Goal: Information Seeking & Learning: Learn about a topic

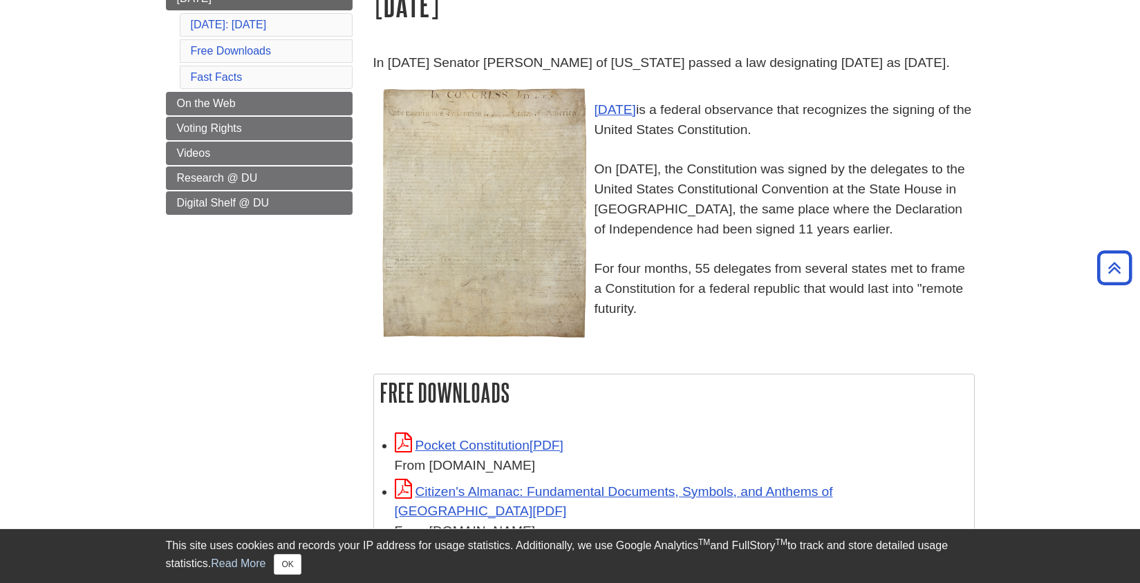
scroll to position [232, 0]
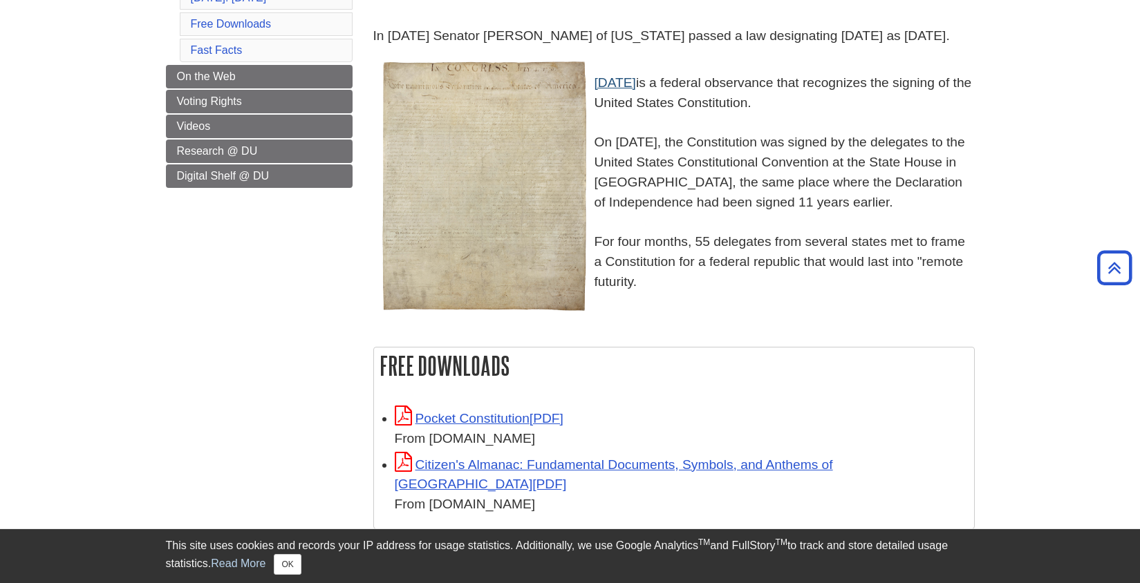
click at [635, 90] on link "[DATE]" at bounding box center [615, 82] width 41 height 15
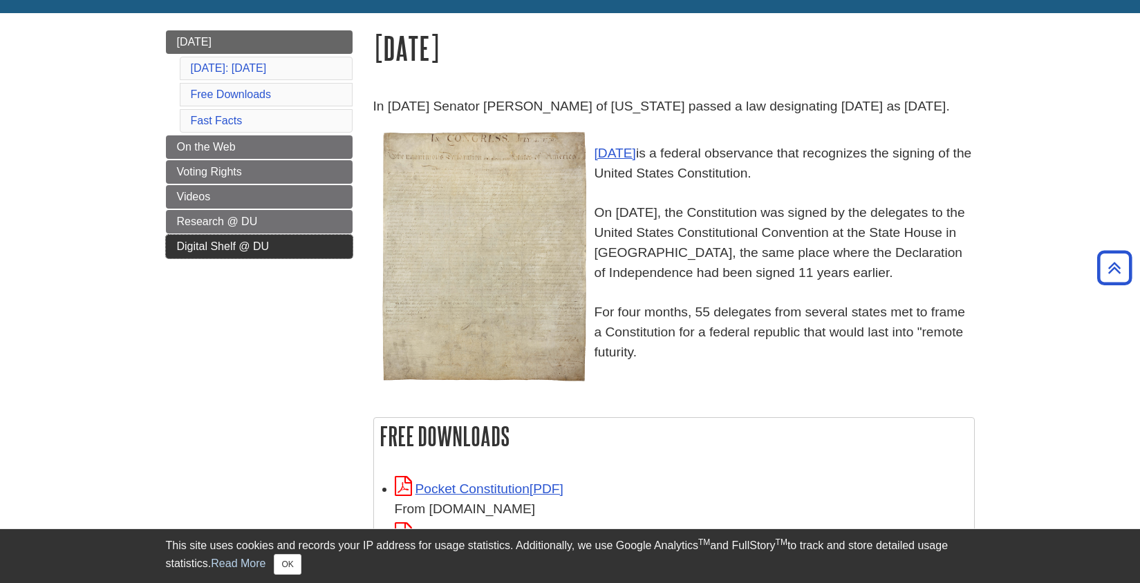
scroll to position [0, 0]
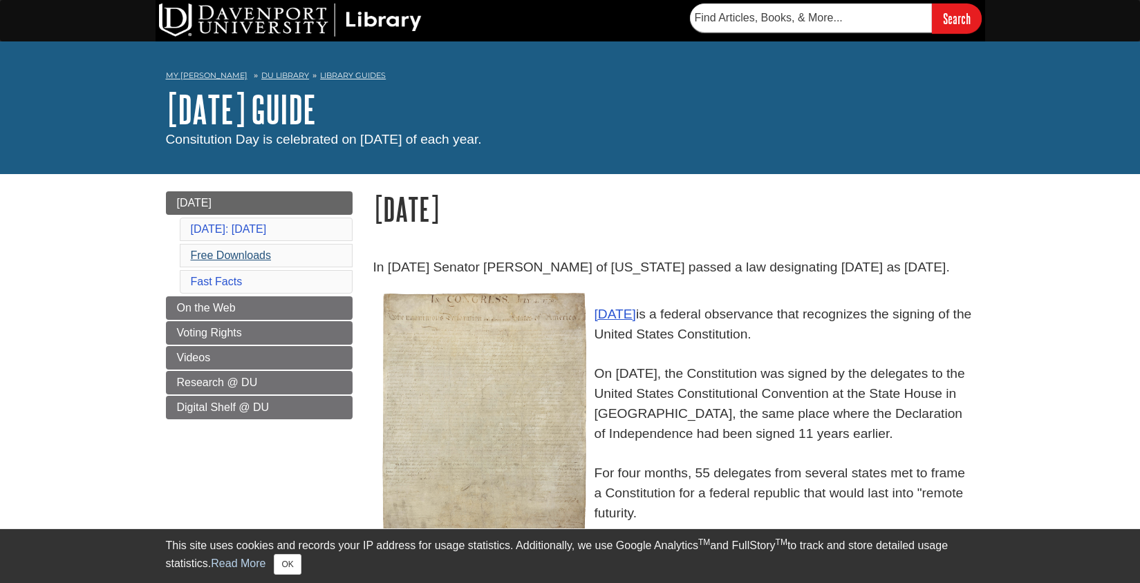
click at [255, 261] on link "Free Downloads" at bounding box center [231, 256] width 81 height 12
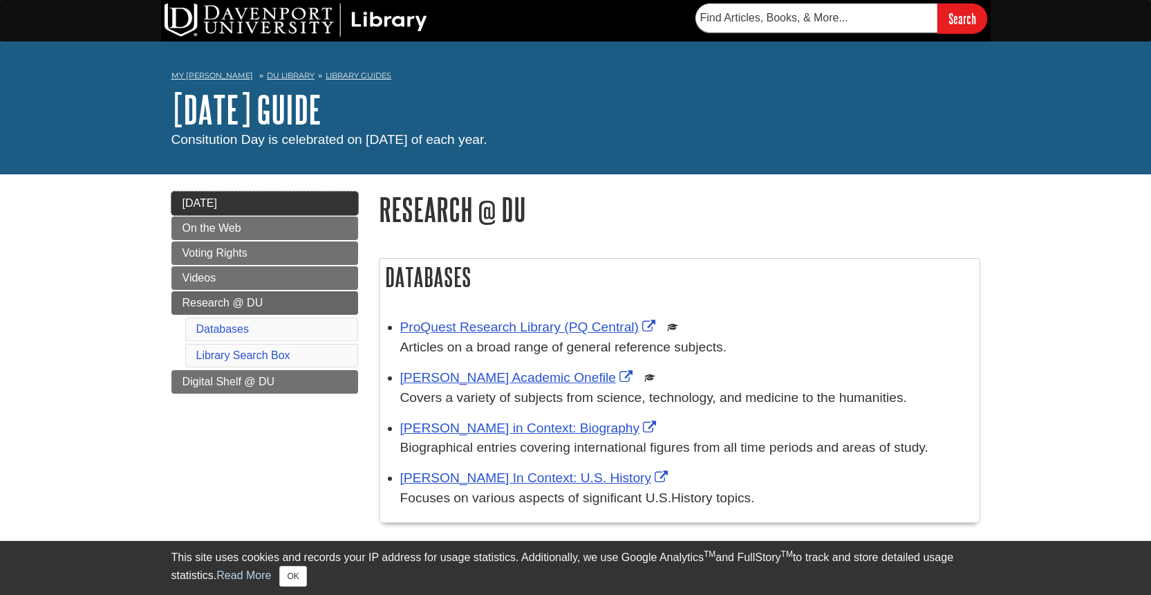
click at [217, 202] on span "[DATE]" at bounding box center [200, 203] width 35 height 12
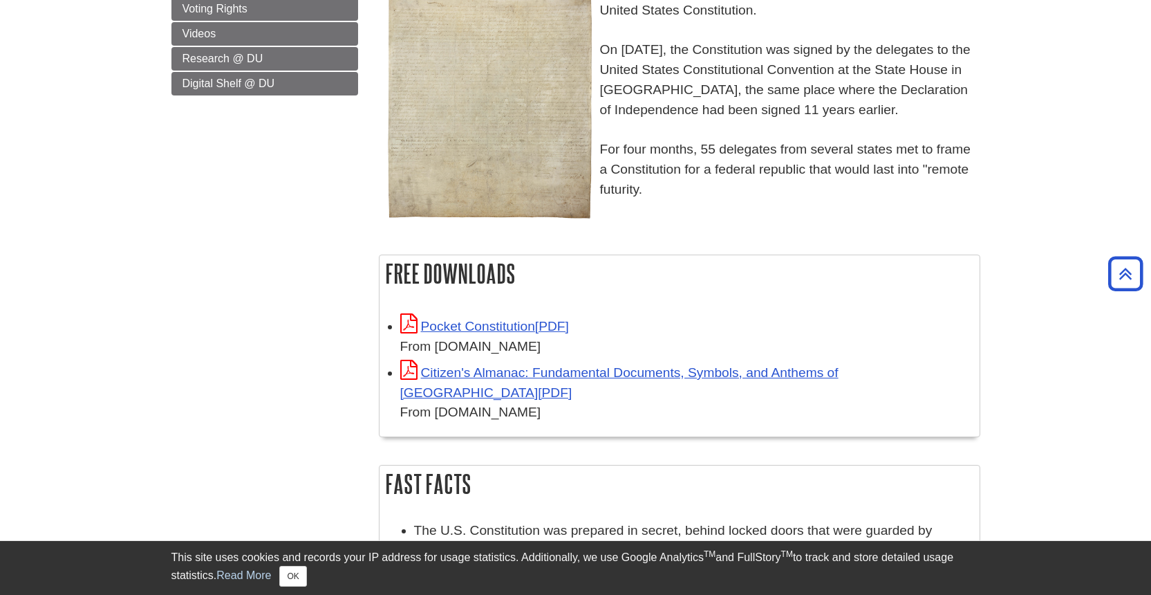
scroll to position [82, 0]
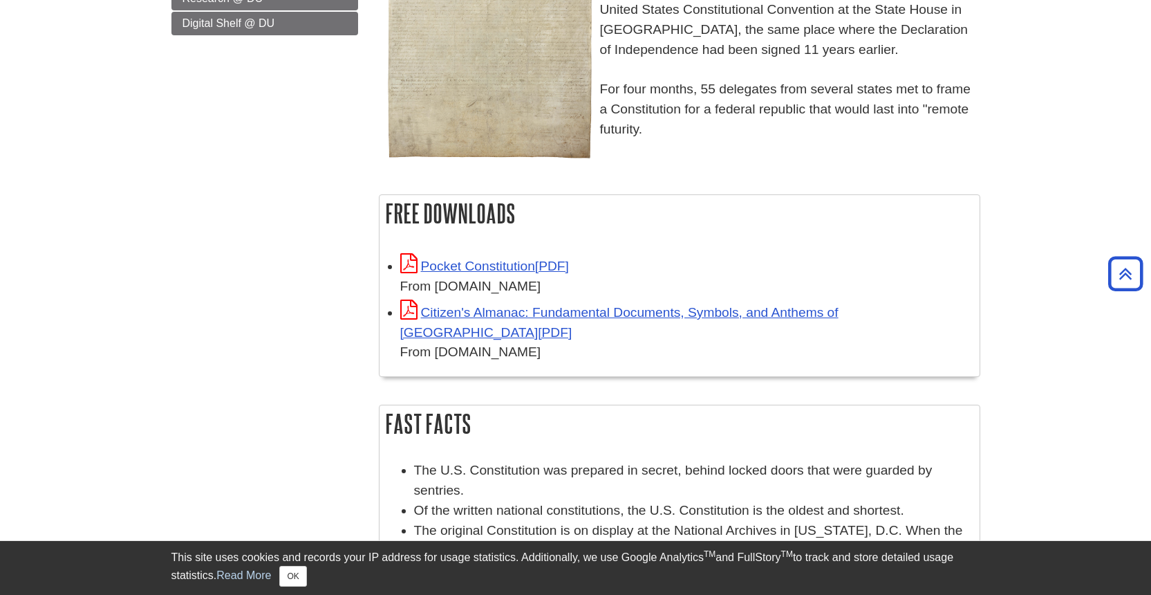
scroll to position [227, 0]
